Goal: Transaction & Acquisition: Purchase product/service

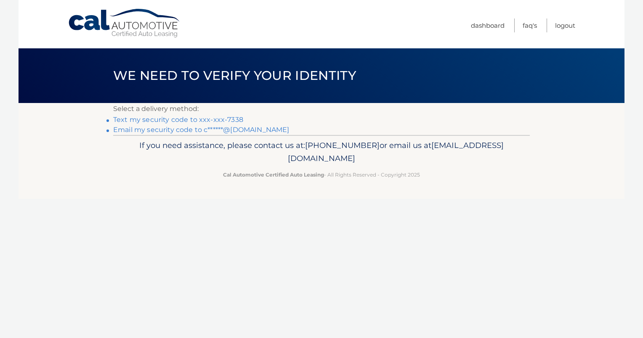
click at [169, 121] on link "Text my security code to xxx-xxx-7338" at bounding box center [178, 120] width 130 height 8
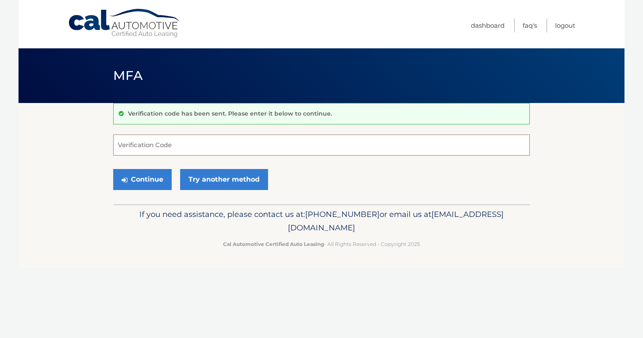
click at [182, 149] on input "Verification Code" at bounding box center [321, 145] width 417 height 21
type input "387381"
click at [138, 178] on button "Continue" at bounding box center [142, 179] width 59 height 21
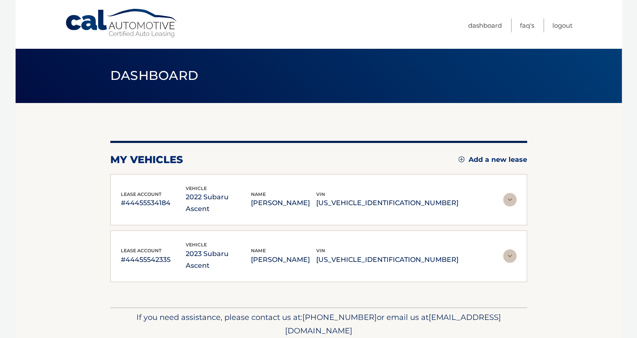
click at [510, 193] on img at bounding box center [509, 199] width 13 height 13
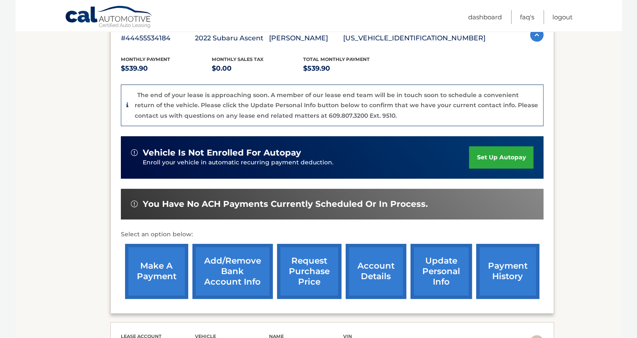
scroll to position [160, 0]
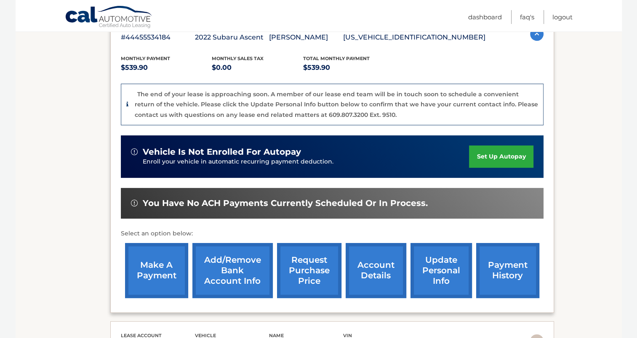
click at [154, 277] on link "make a payment" at bounding box center [156, 270] width 63 height 55
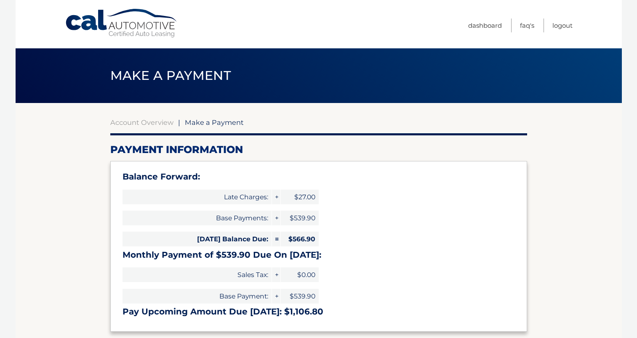
select select "YmM3ZmQ4OWItY2JkZC00ZjM2LTkwZmItNzFmMTk2MzgyNjcz"
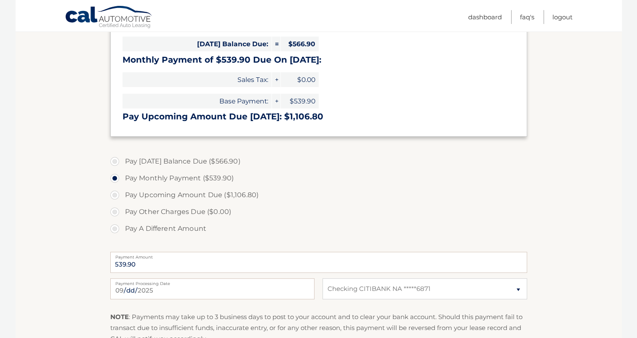
scroll to position [196, 0]
click at [114, 162] on label "Pay Today's Balance Due ($566.90)" at bounding box center [318, 160] width 417 height 17
click at [114, 162] on input "Pay Today's Balance Due ($566.90)" at bounding box center [118, 158] width 8 height 13
radio input "true"
type input "566.90"
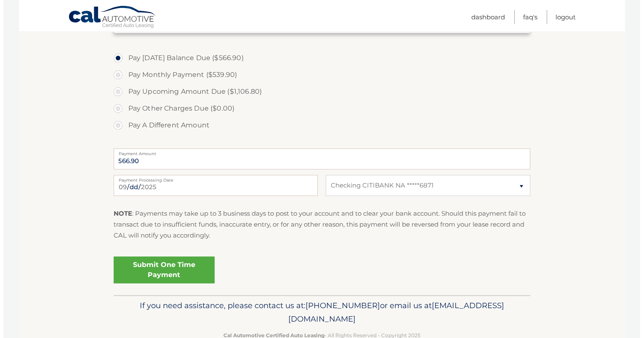
scroll to position [300, 0]
click at [168, 266] on link "Submit One Time Payment" at bounding box center [160, 269] width 101 height 27
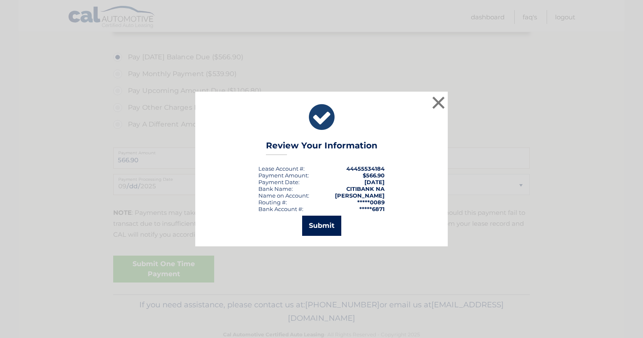
click at [312, 229] on button "Submit" at bounding box center [321, 226] width 39 height 20
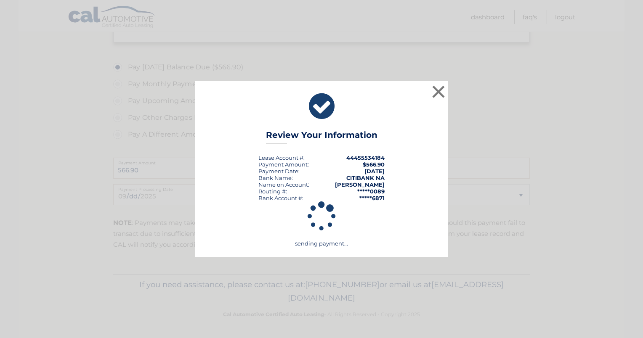
scroll to position [289, 0]
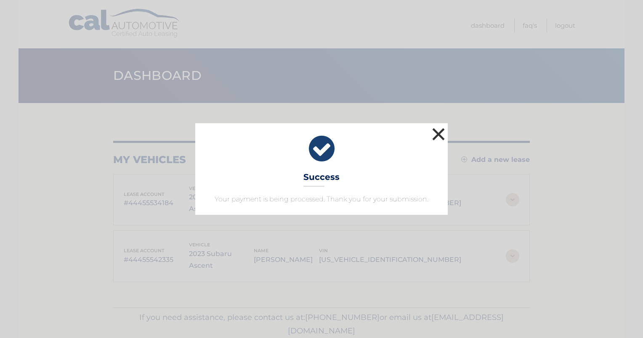
click at [439, 132] on button "×" at bounding box center [438, 134] width 17 height 17
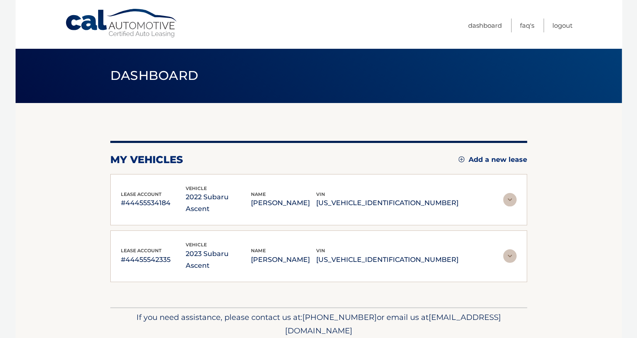
click at [512, 195] on img at bounding box center [509, 199] width 13 height 13
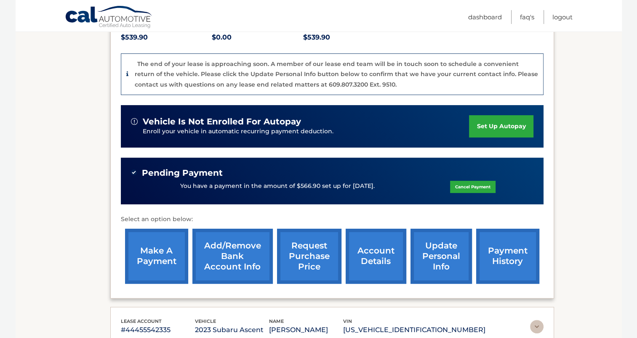
scroll to position [198, 0]
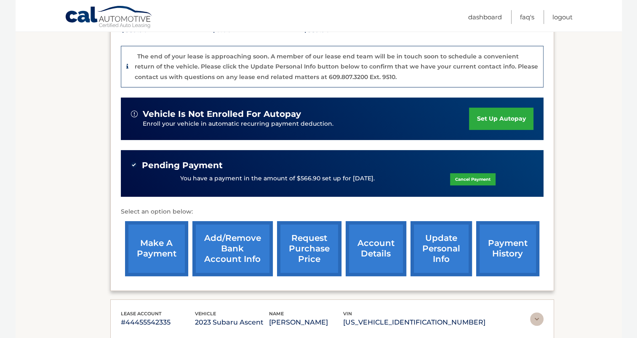
click at [156, 253] on link "make a payment" at bounding box center [156, 248] width 63 height 55
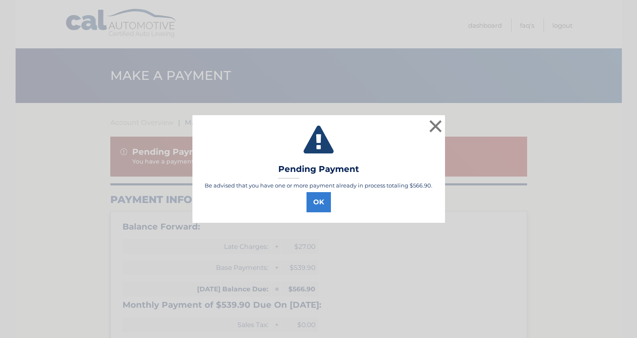
select select "YmM3ZmQ4OWItY2JkZC00ZjM2LTkwZmItNzFmMTk2MzgyNjcz"
click at [434, 128] on button "×" at bounding box center [438, 126] width 17 height 17
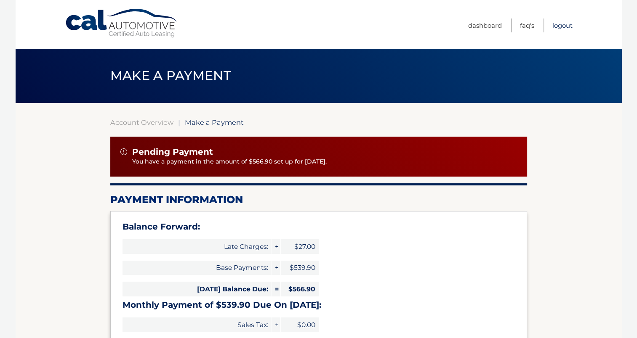
click at [552, 25] on link "Logout" at bounding box center [562, 26] width 20 height 14
